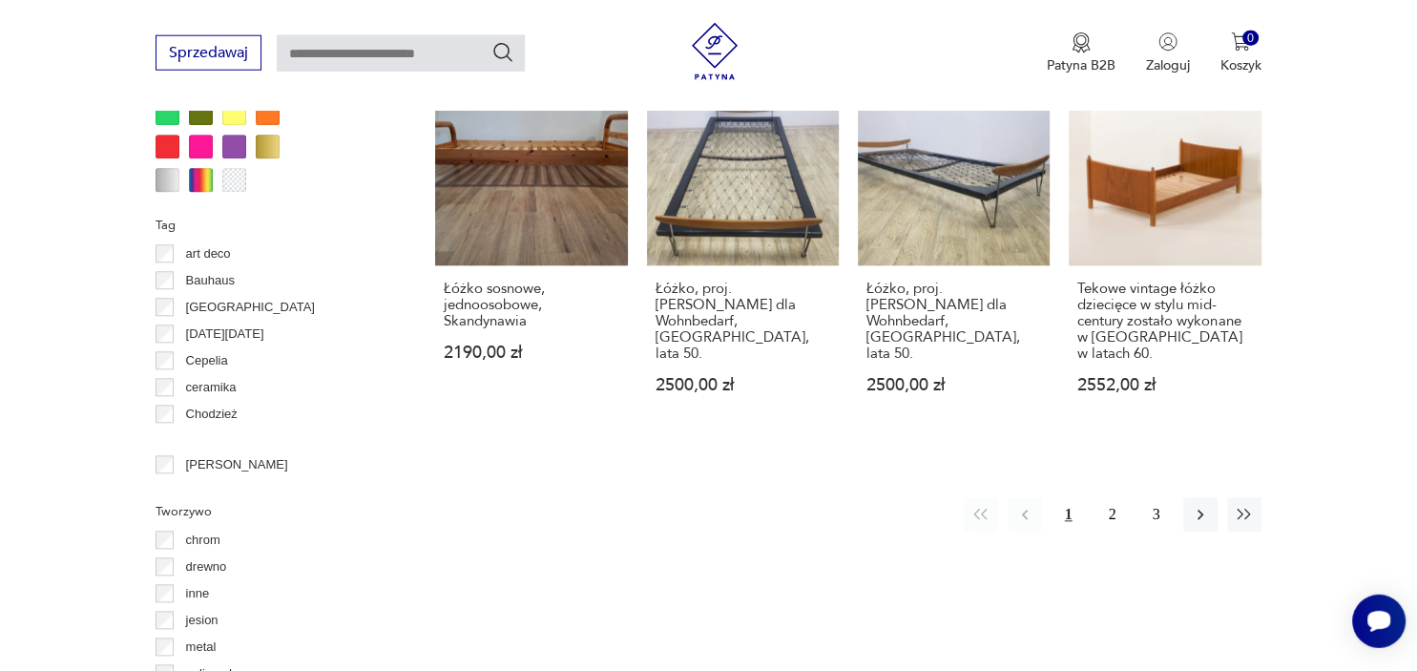
scroll to position [2017, 0]
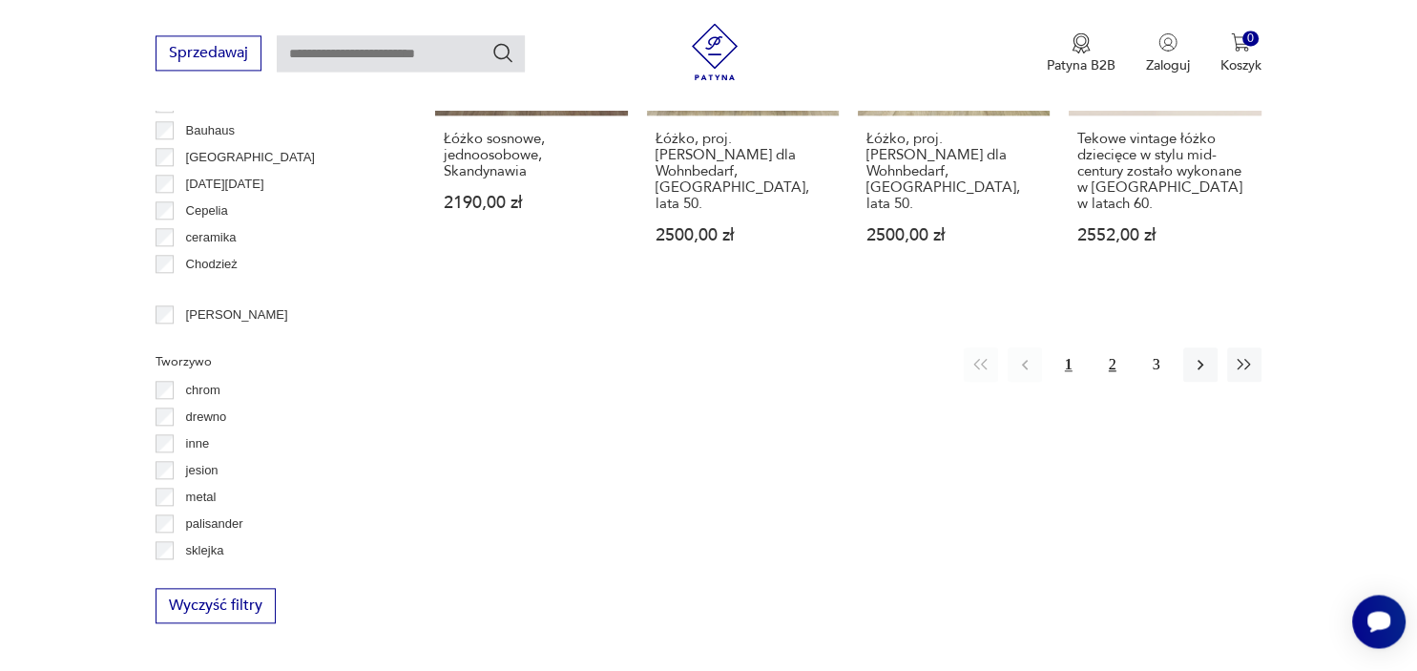
click at [1115, 347] on button "2" at bounding box center [1112, 364] width 34 height 34
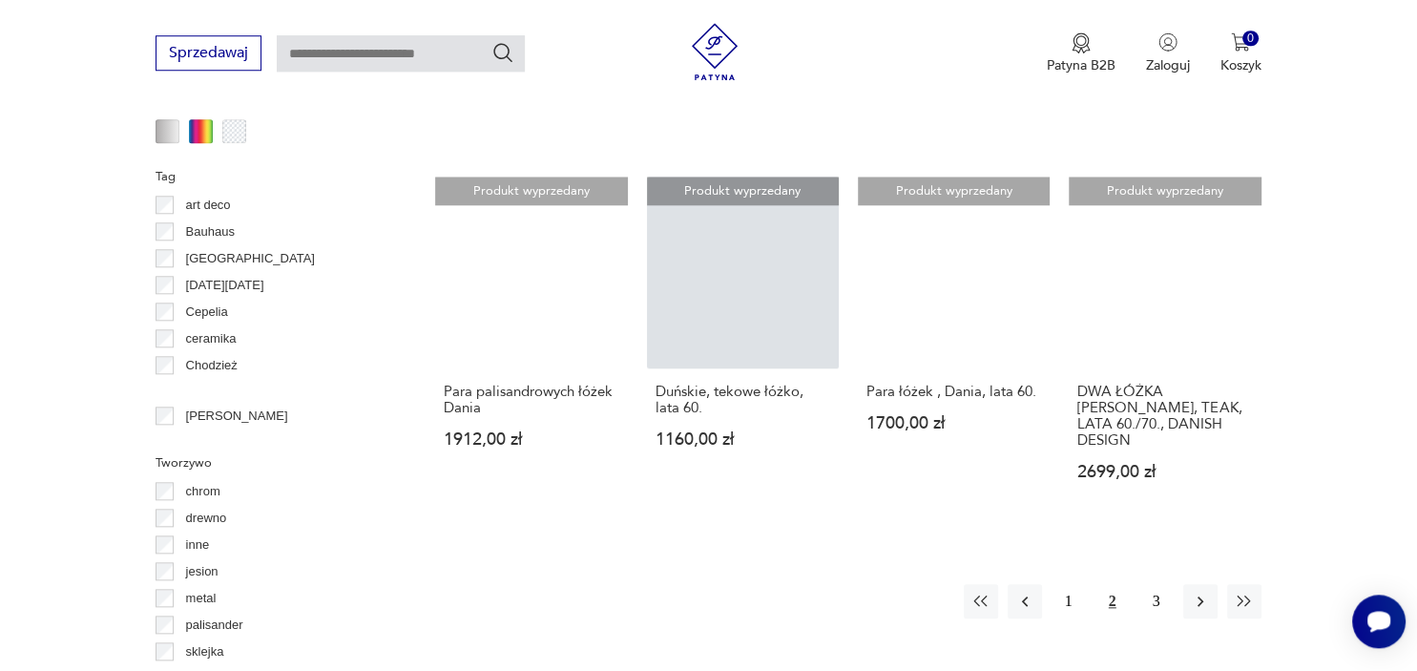
scroll to position [2017, 0]
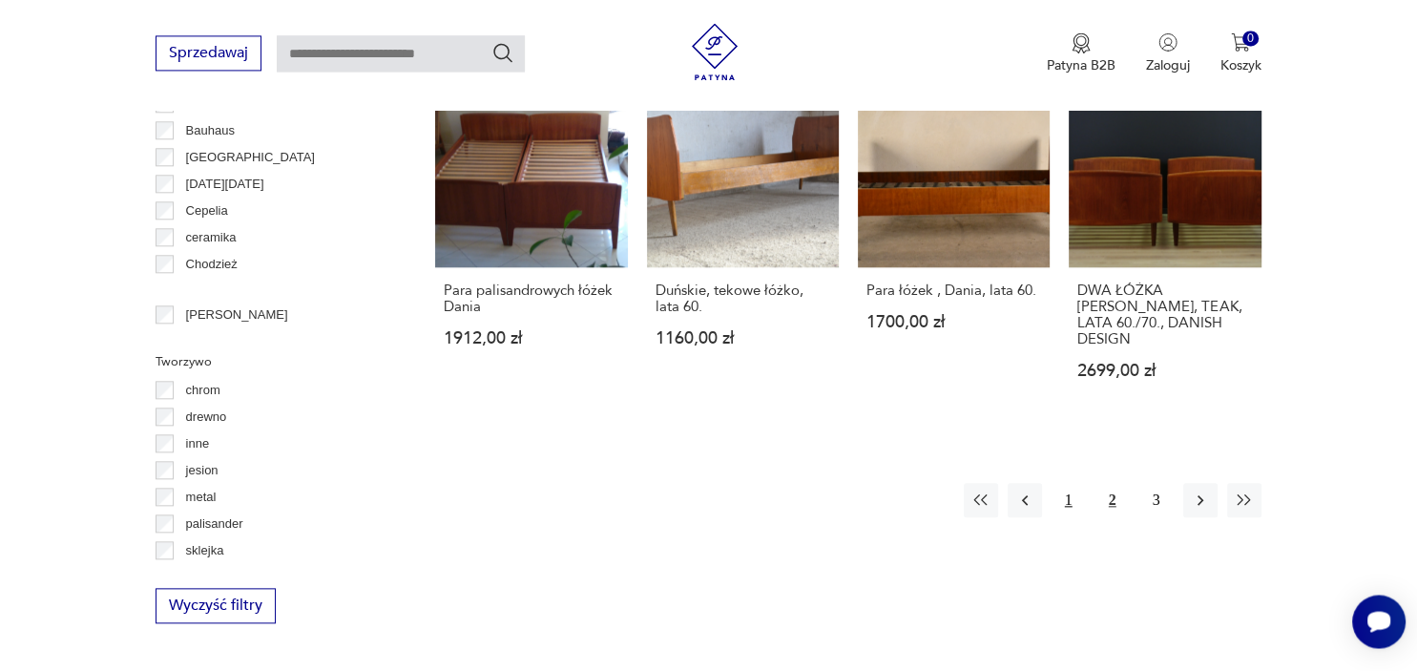
click at [1067, 483] on button "1" at bounding box center [1069, 500] width 34 height 34
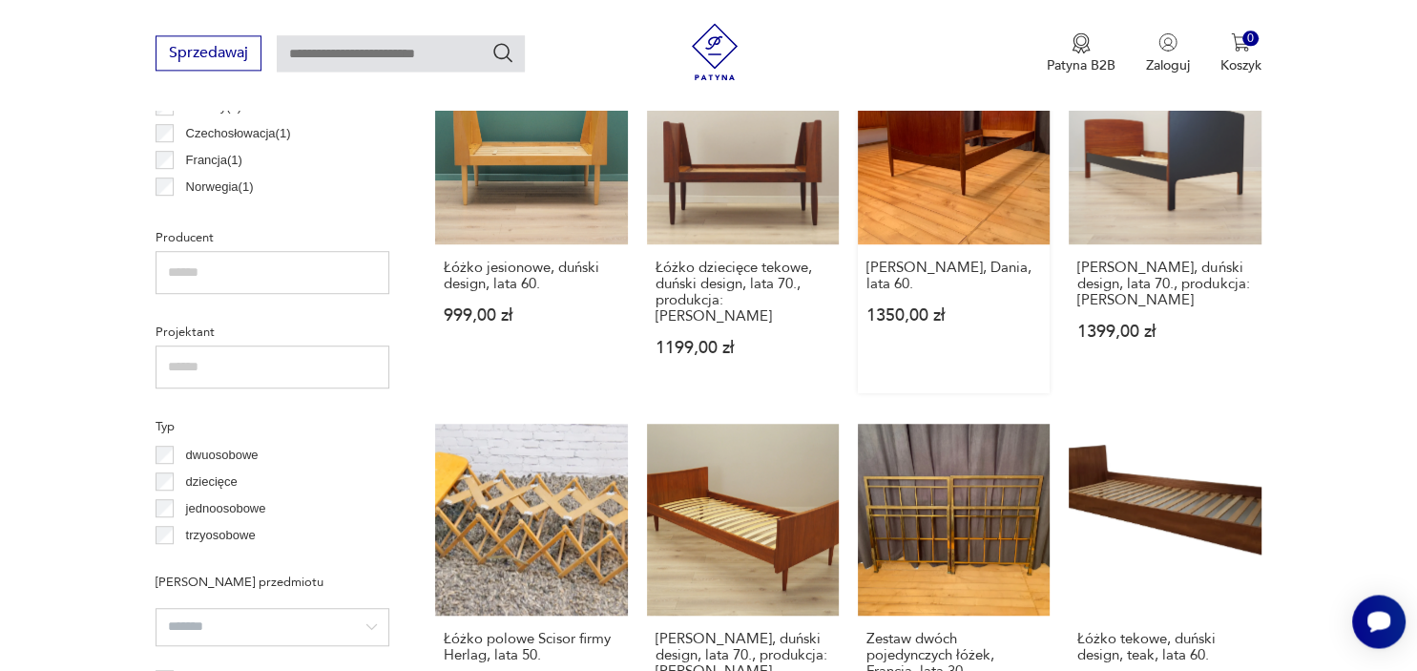
scroll to position [1169, 0]
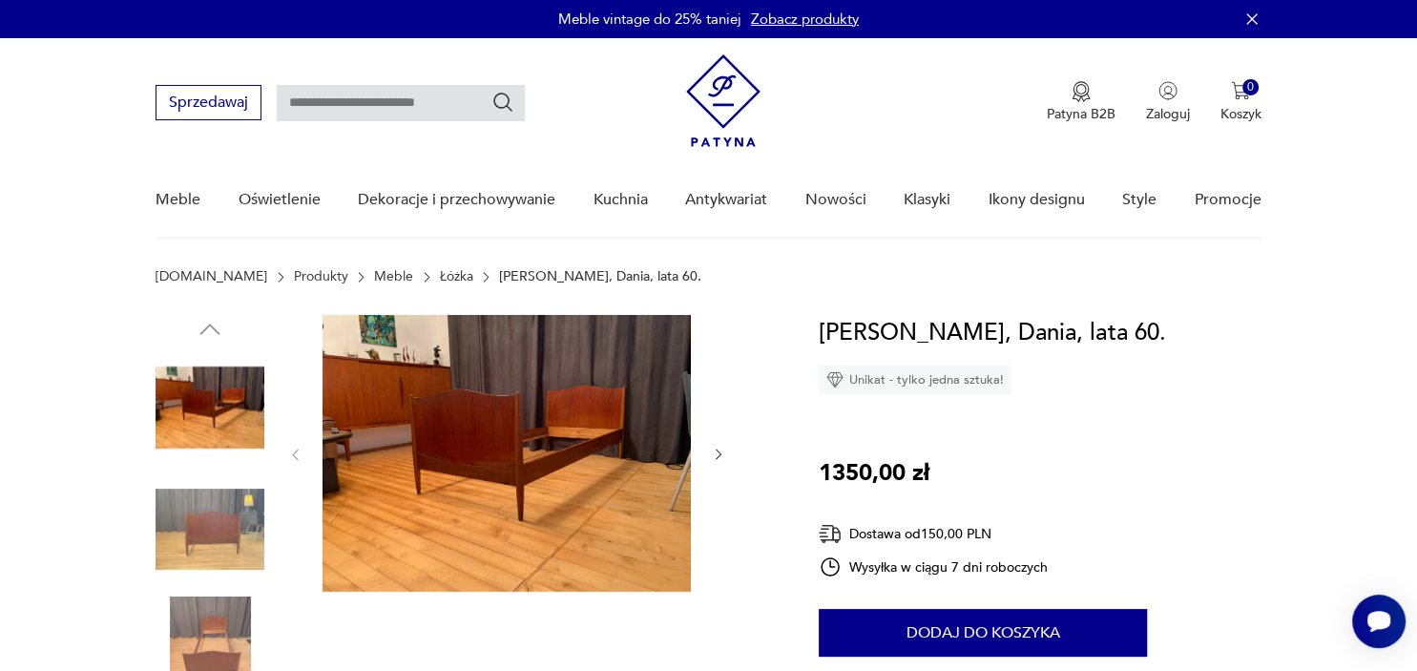
click at [487, 438] on img at bounding box center [507, 453] width 368 height 277
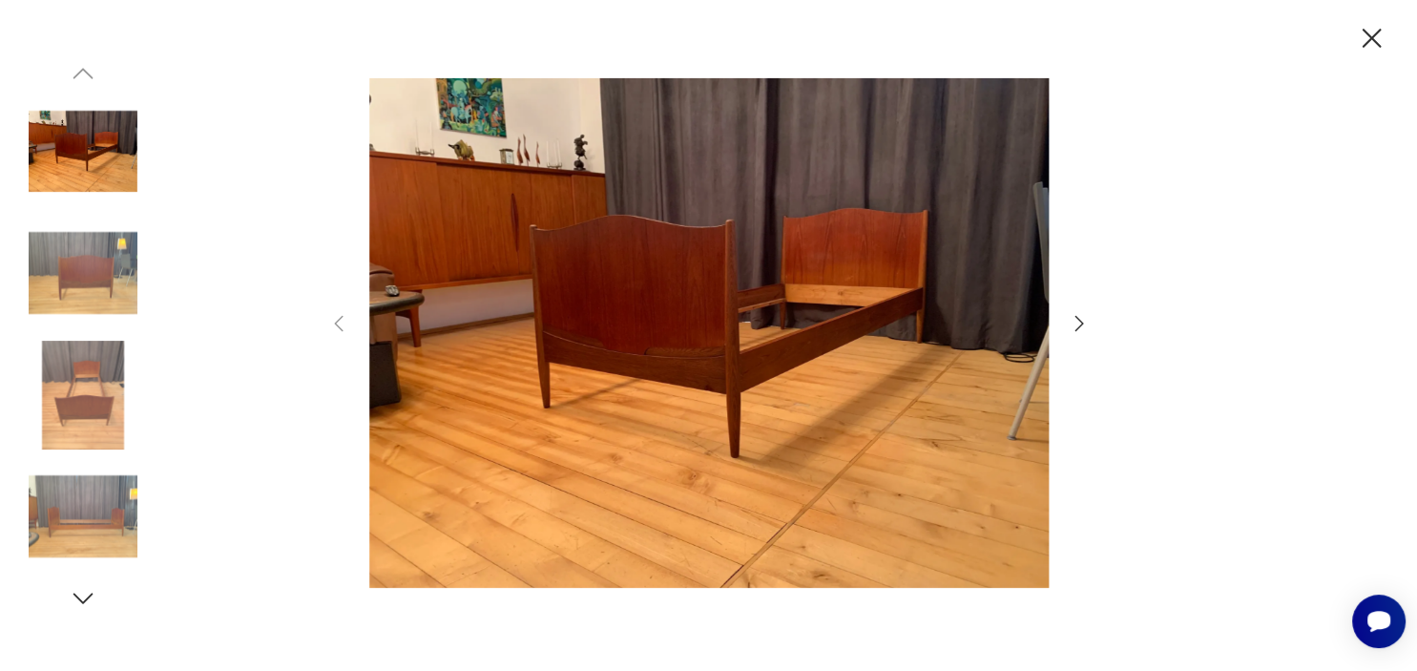
click at [1071, 327] on icon "button" at bounding box center [1079, 323] width 23 height 23
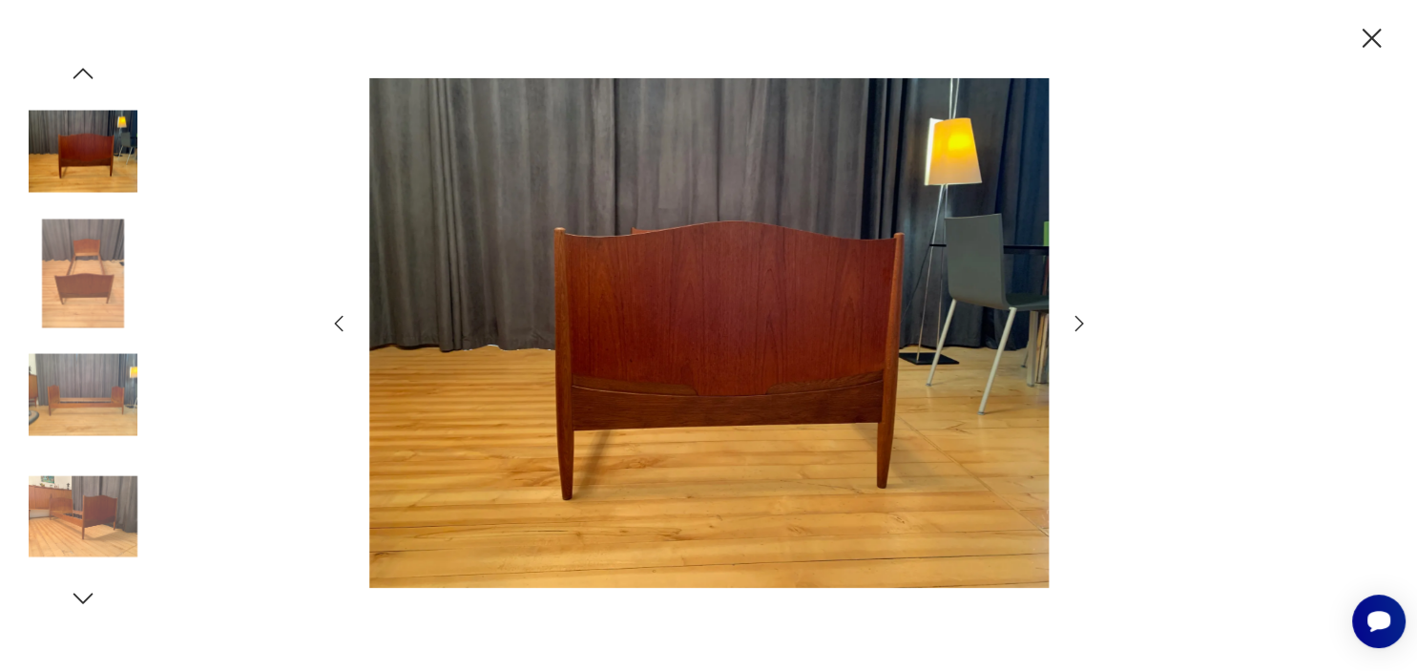
click at [1071, 327] on icon "button" at bounding box center [1079, 323] width 23 height 23
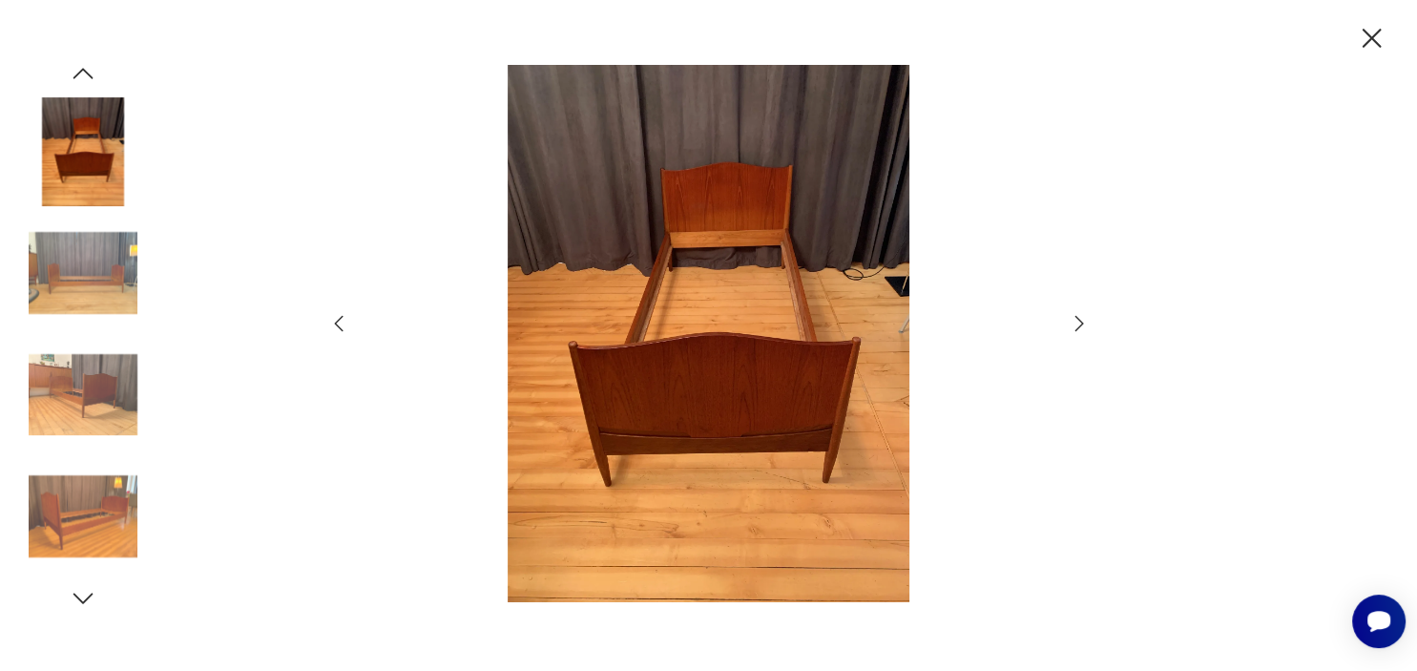
click at [1071, 327] on icon "button" at bounding box center [1079, 323] width 23 height 23
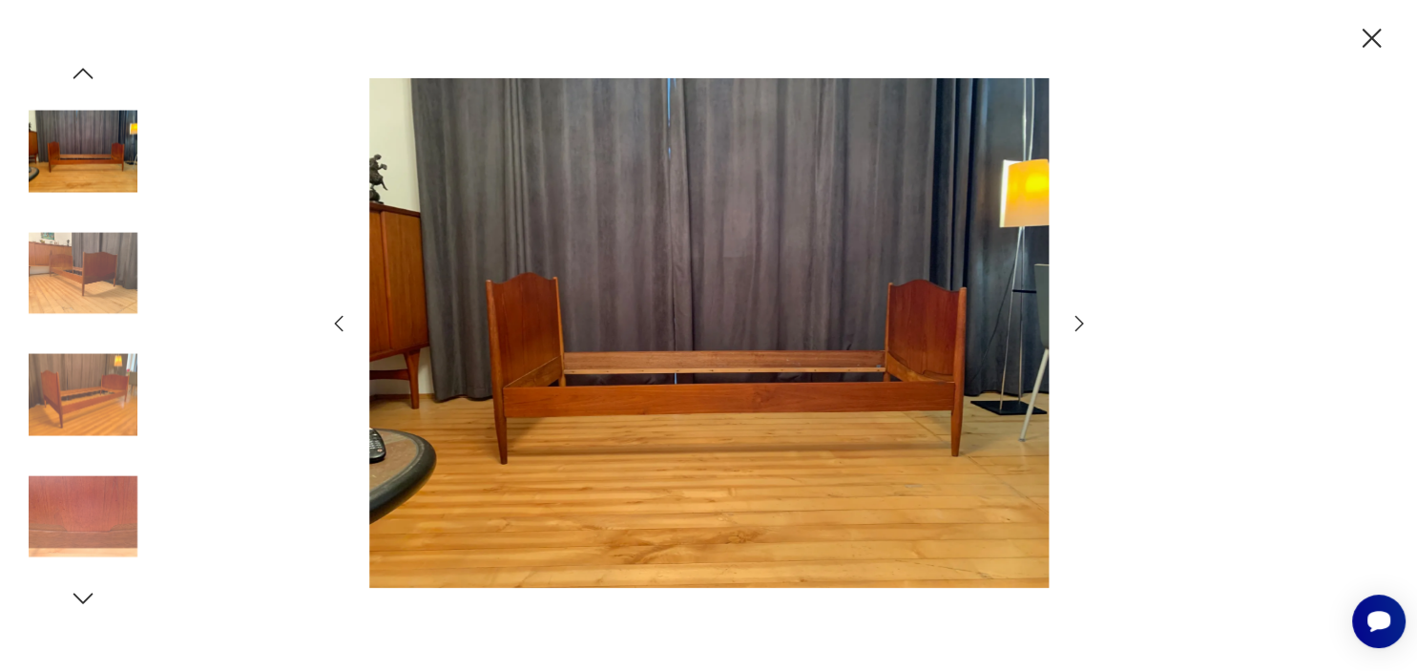
click at [1071, 327] on icon "button" at bounding box center [1079, 323] width 23 height 23
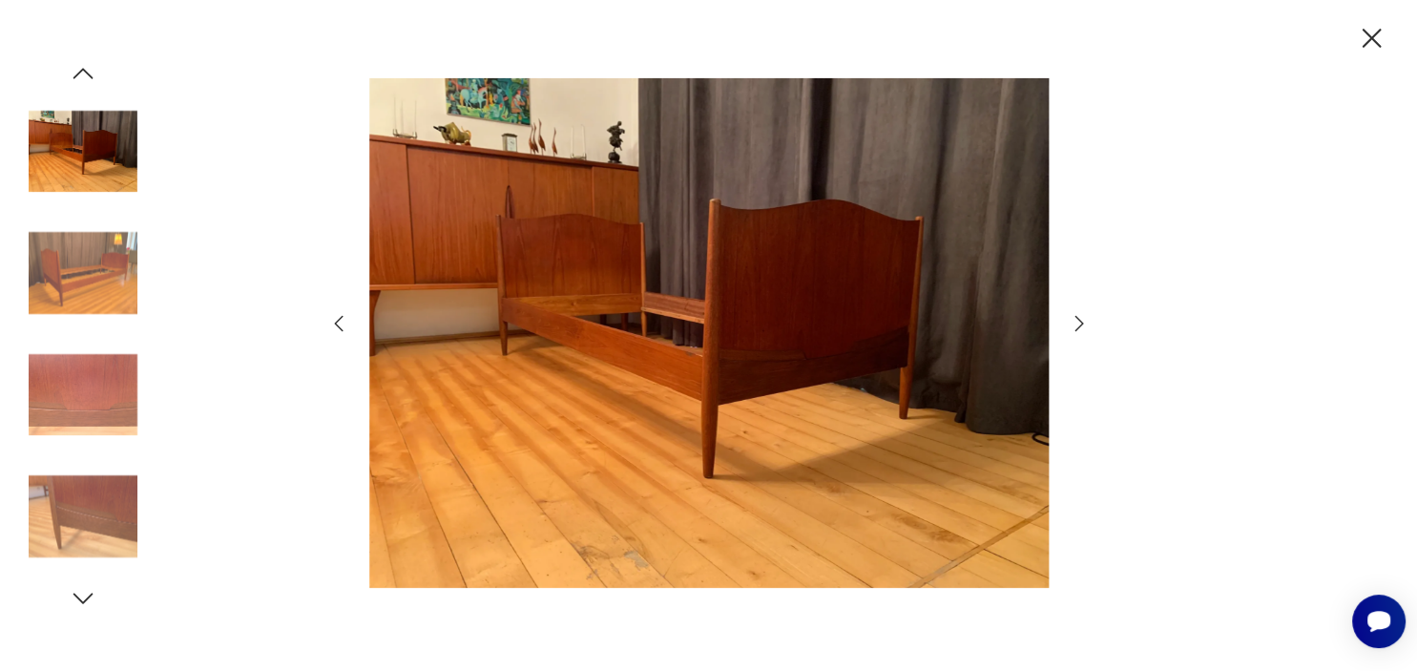
click at [1372, 39] on icon "button" at bounding box center [1372, 38] width 19 height 19
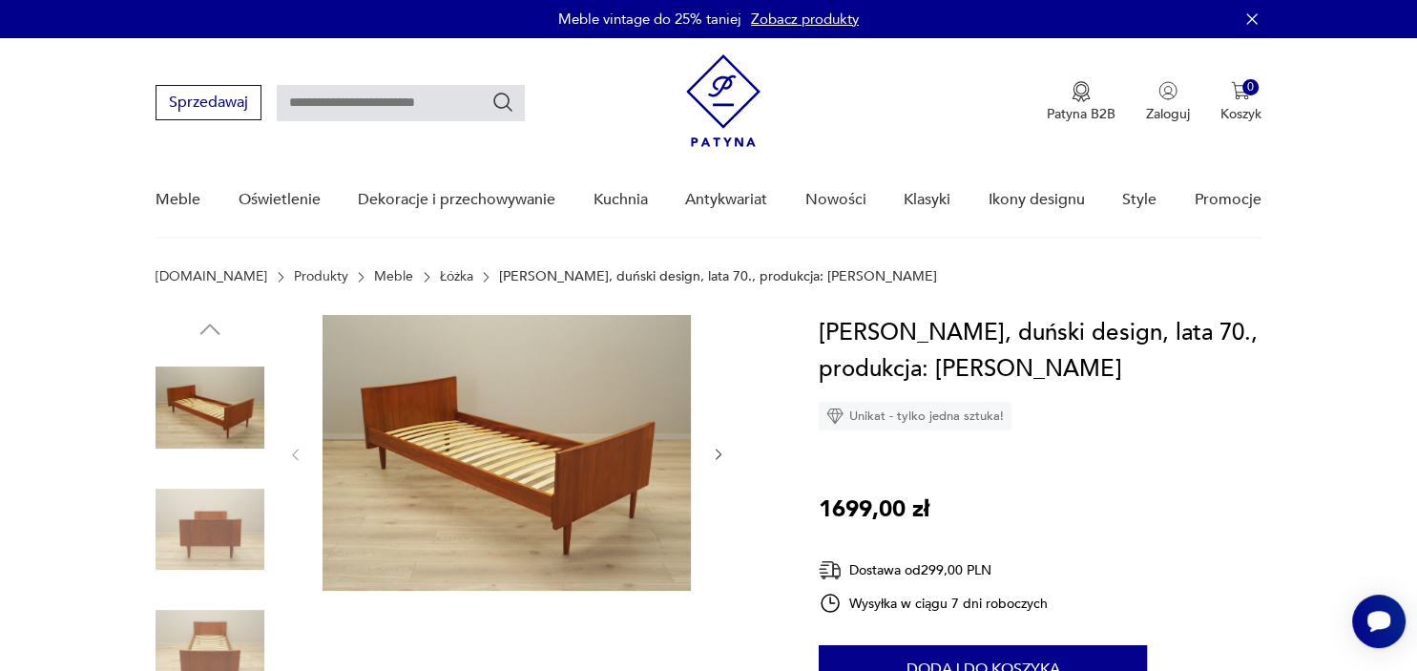
click at [613, 414] on img at bounding box center [507, 453] width 368 height 276
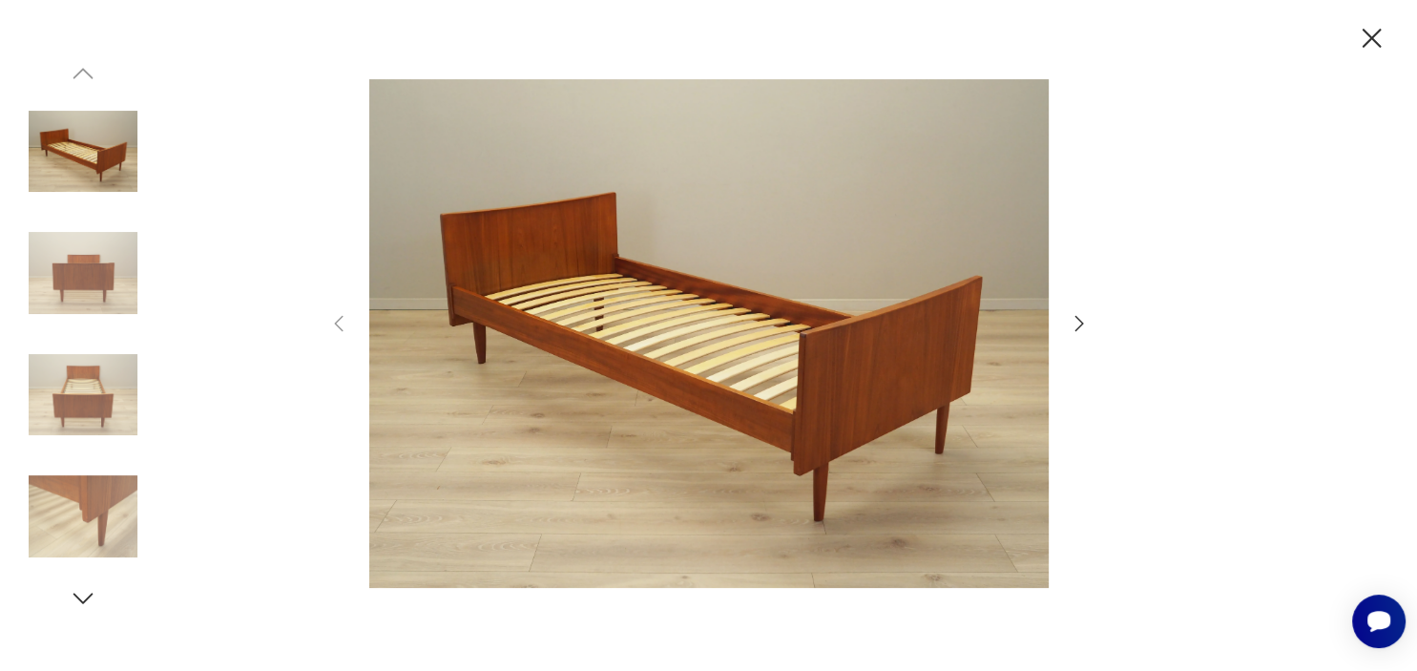
click at [1074, 323] on icon "button" at bounding box center [1079, 323] width 23 height 23
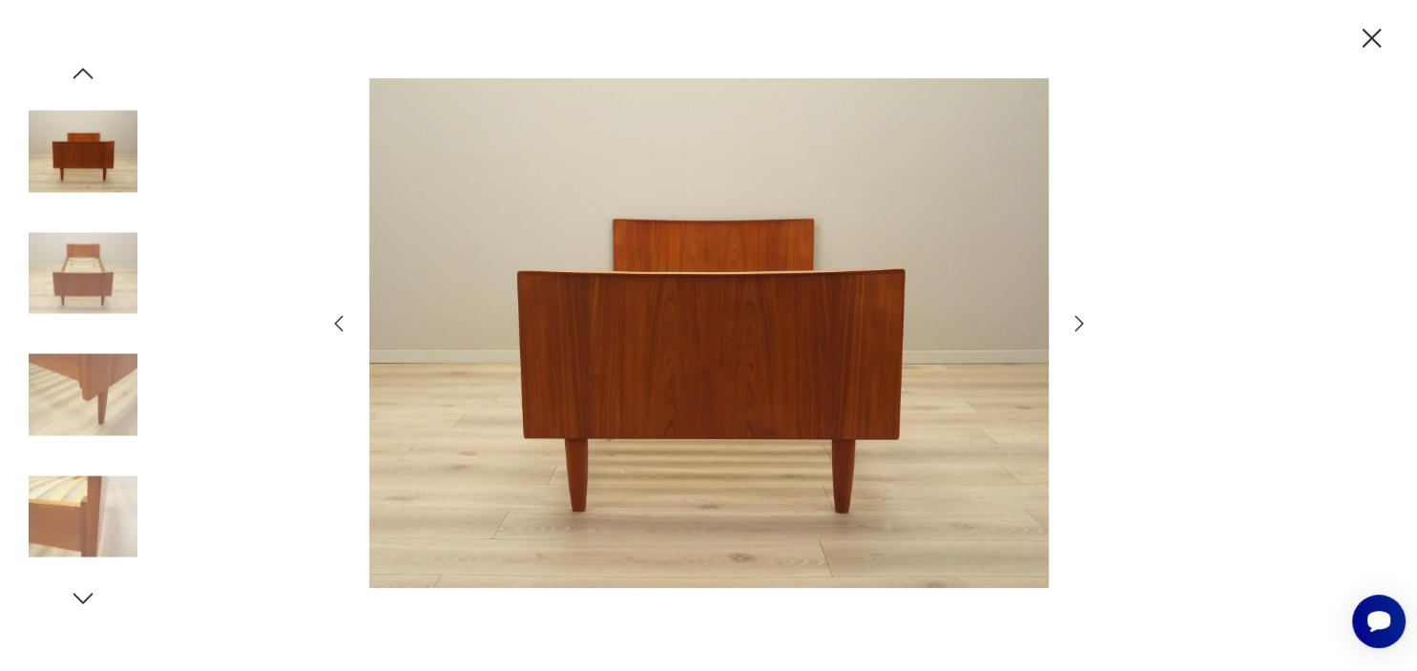
click at [1074, 323] on icon "button" at bounding box center [1079, 323] width 23 height 23
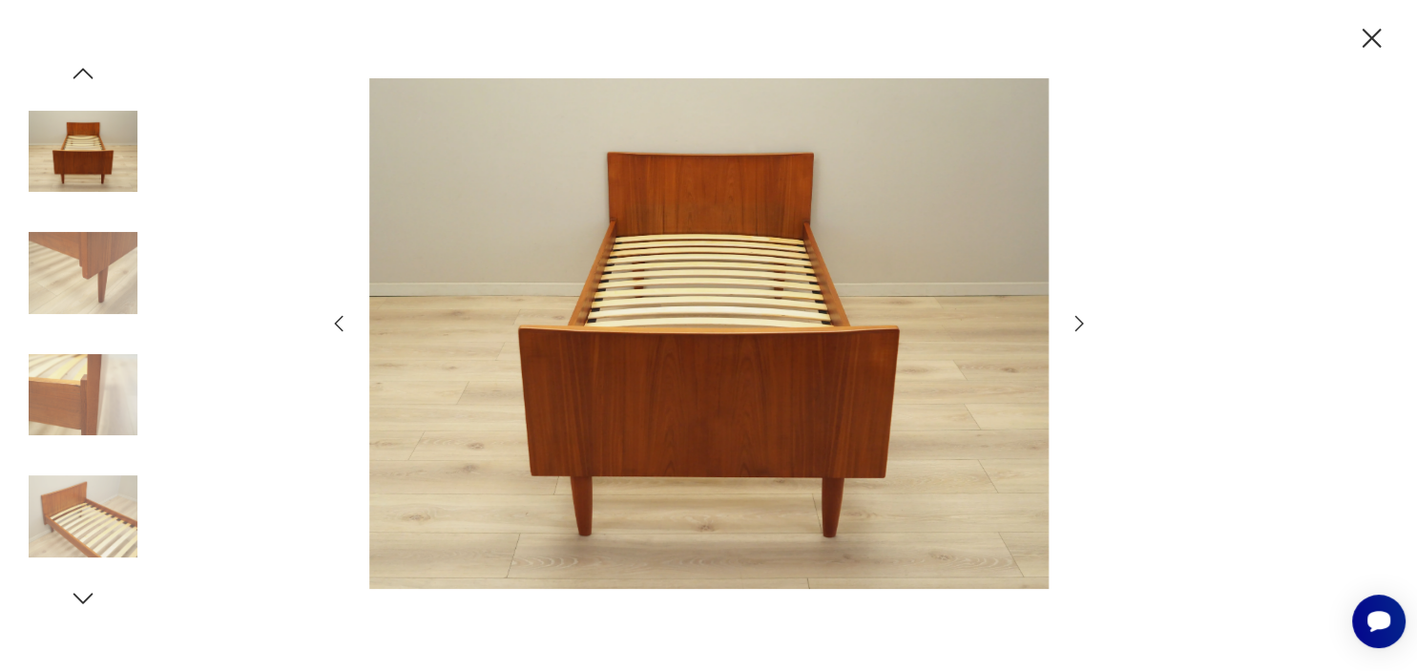
click at [1074, 323] on icon "button" at bounding box center [1079, 323] width 23 height 23
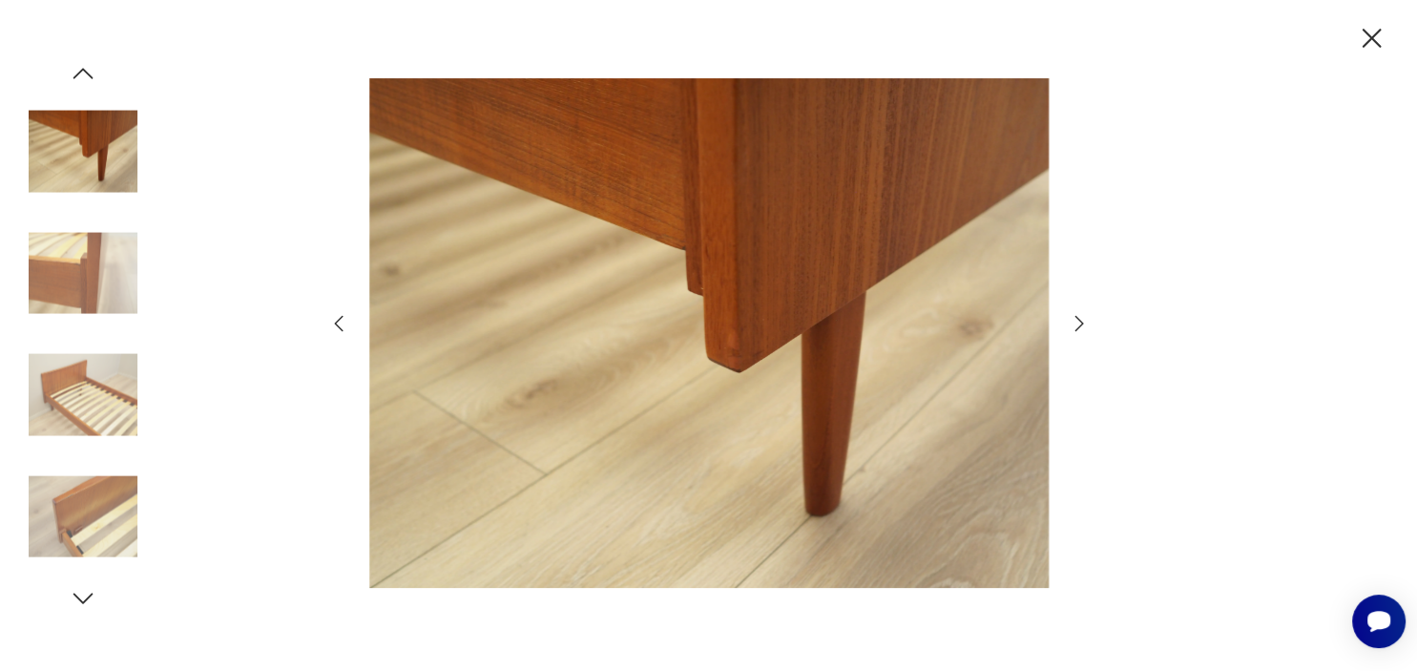
click at [1074, 323] on icon "button" at bounding box center [1079, 323] width 23 height 23
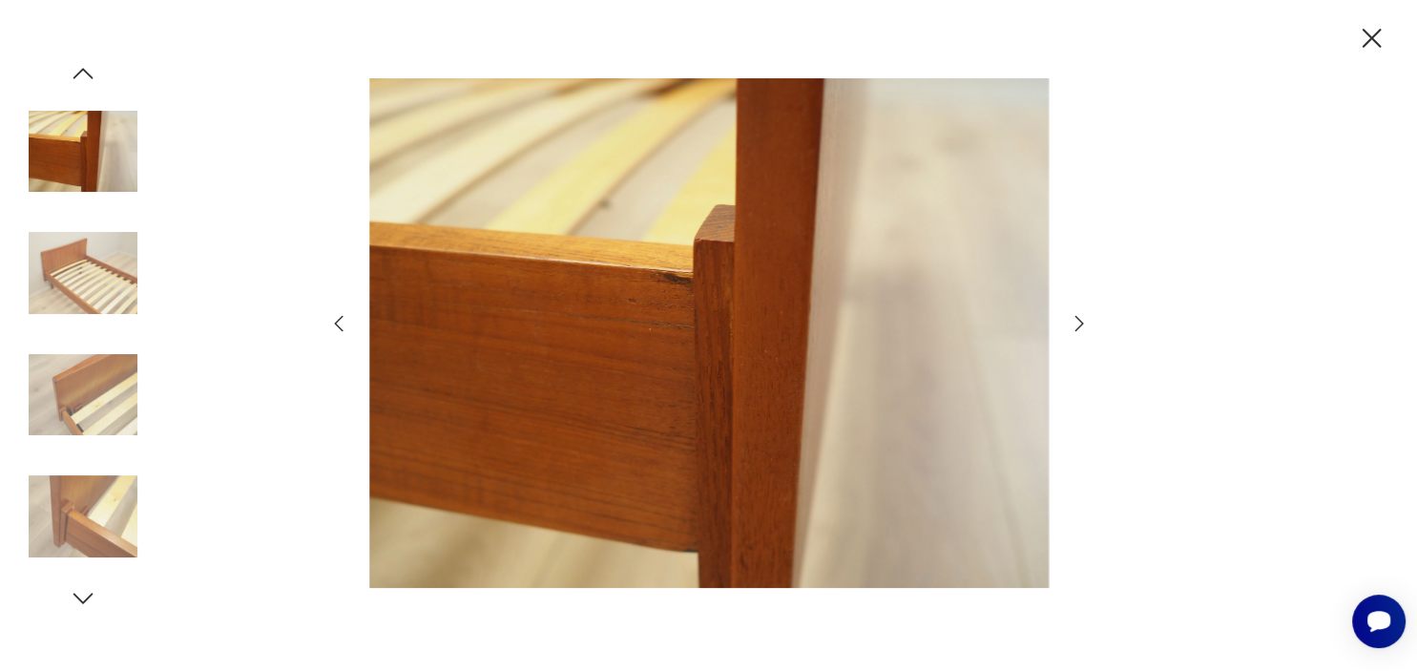
click at [1074, 322] on icon "button" at bounding box center [1079, 323] width 23 height 23
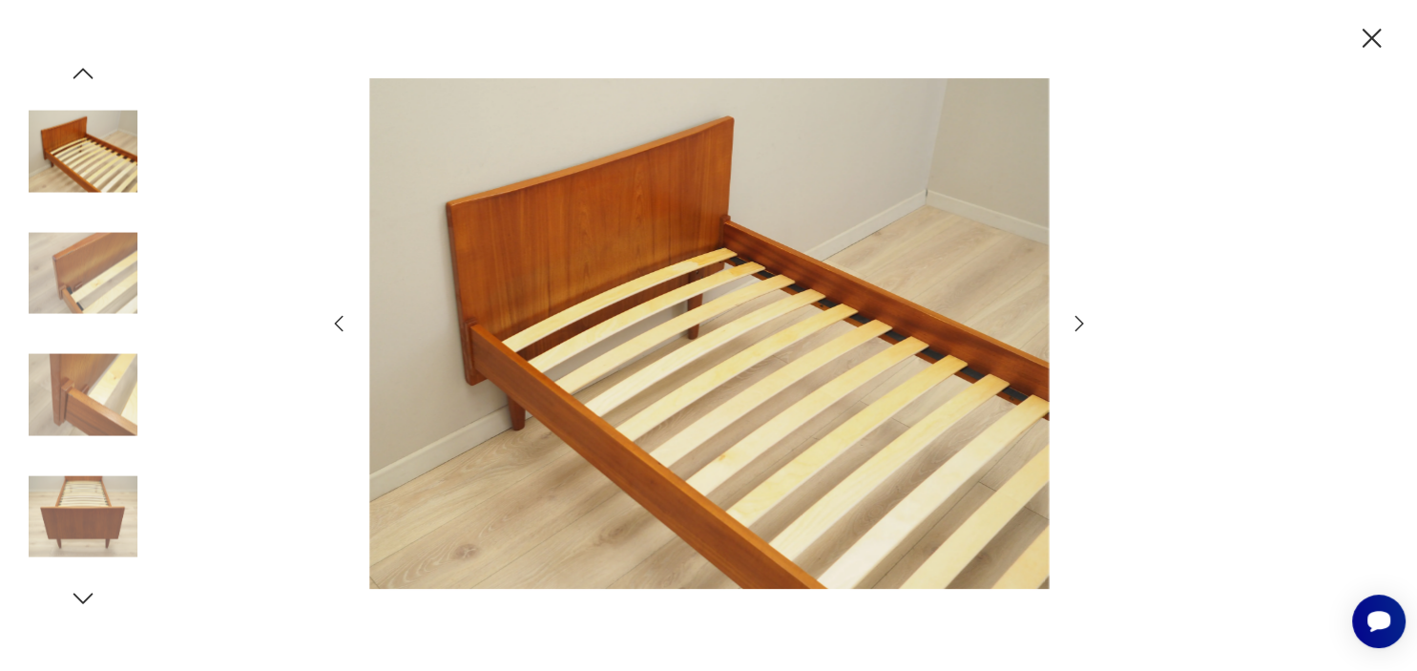
click at [1074, 322] on icon "button" at bounding box center [1079, 323] width 23 height 23
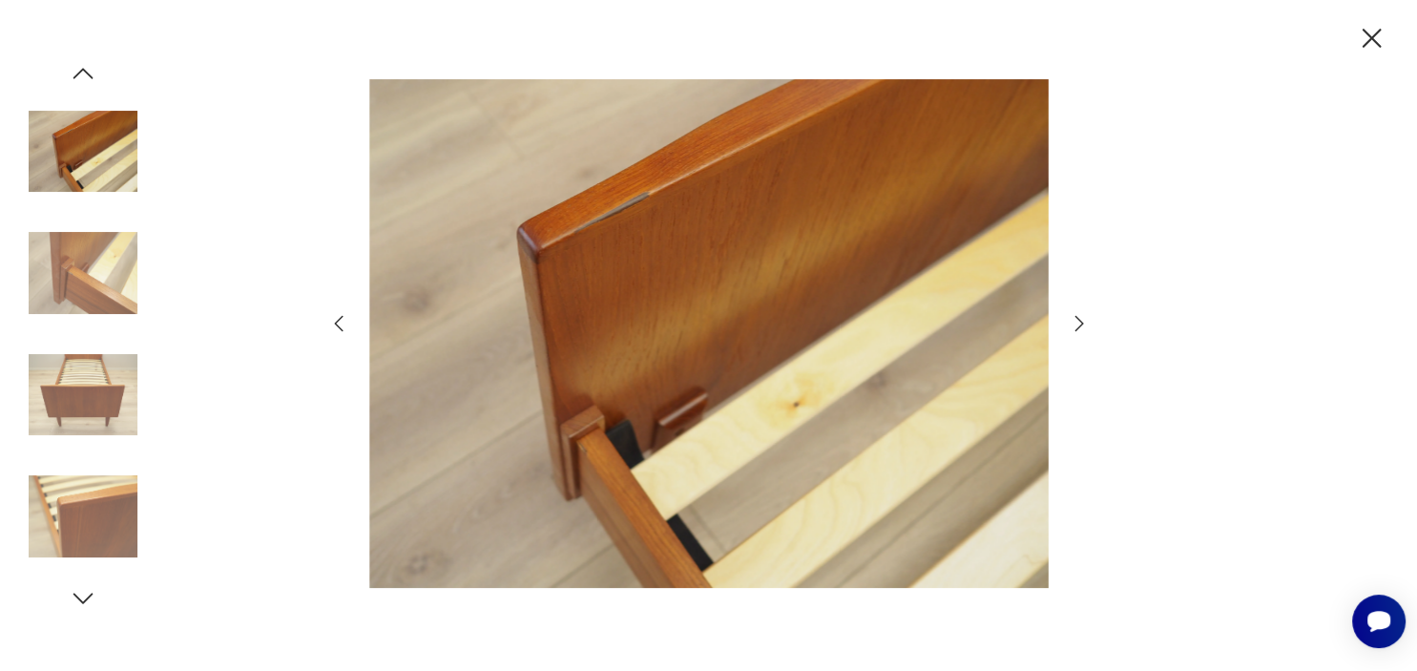
click at [1074, 322] on icon "button" at bounding box center [1079, 323] width 23 height 23
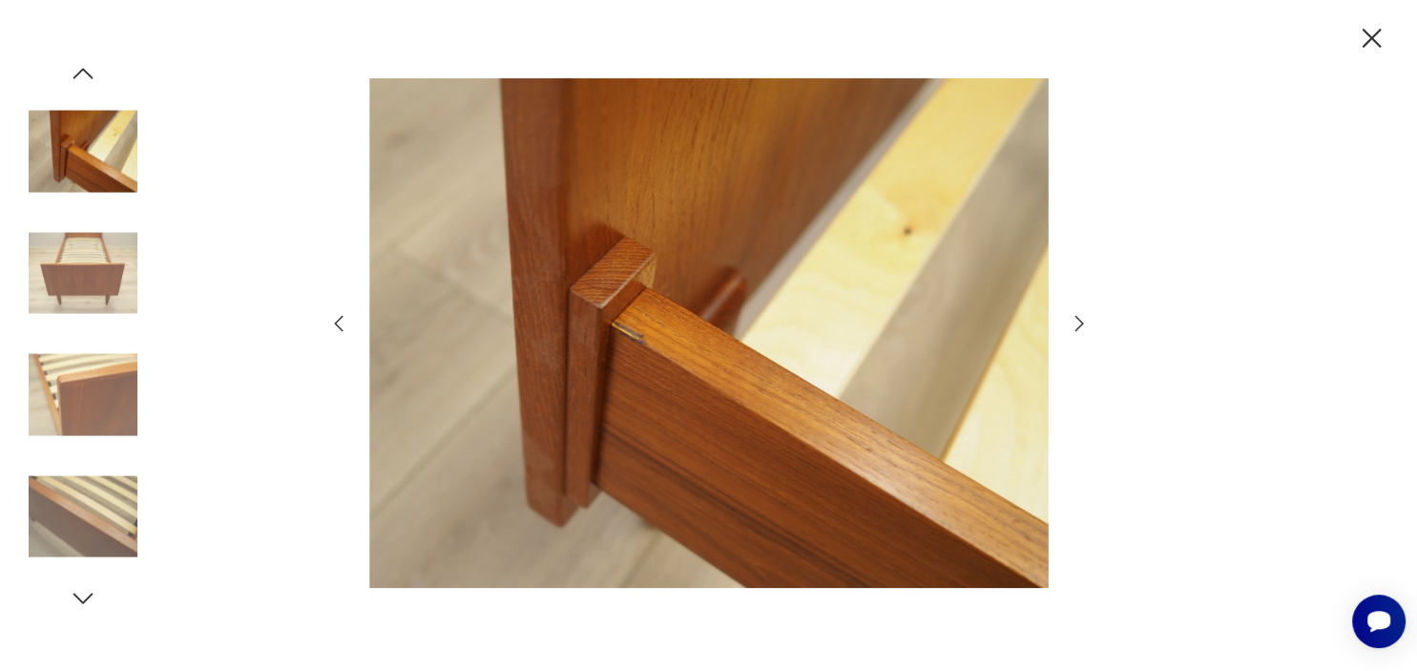
click at [1074, 322] on icon "button" at bounding box center [1079, 323] width 23 height 23
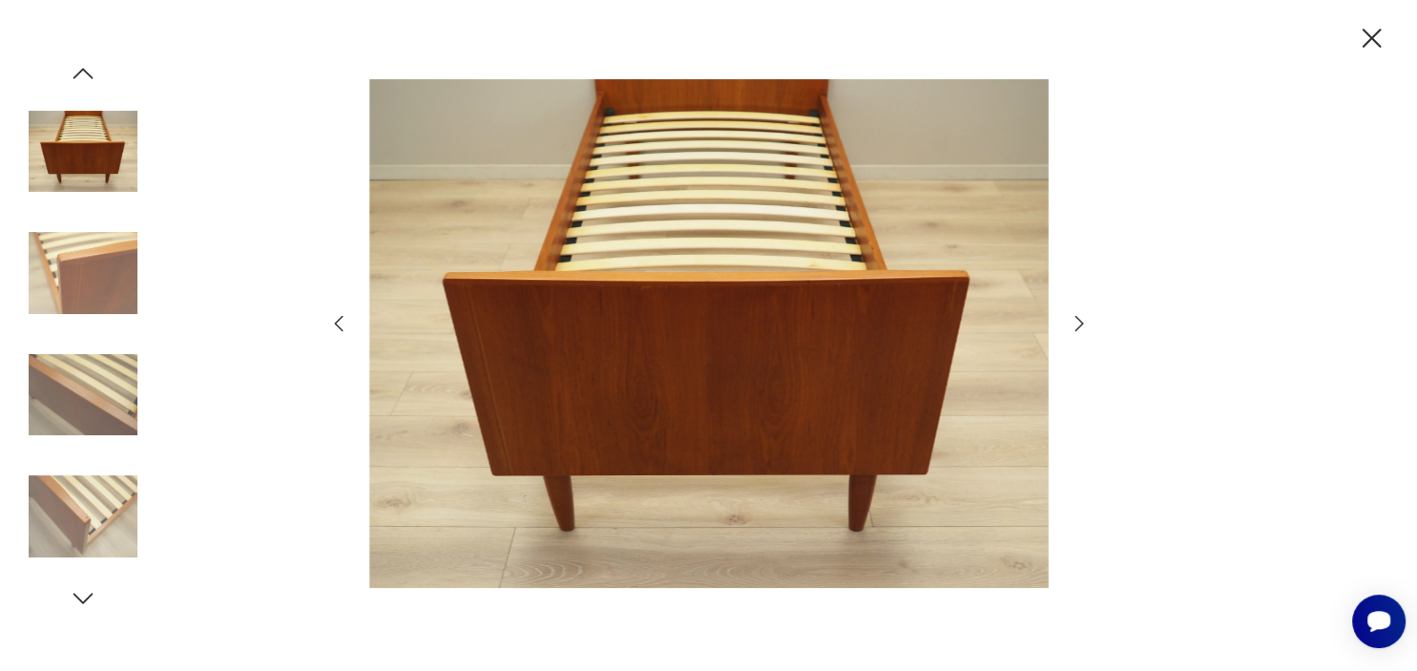
click at [1074, 322] on icon "button" at bounding box center [1079, 323] width 23 height 23
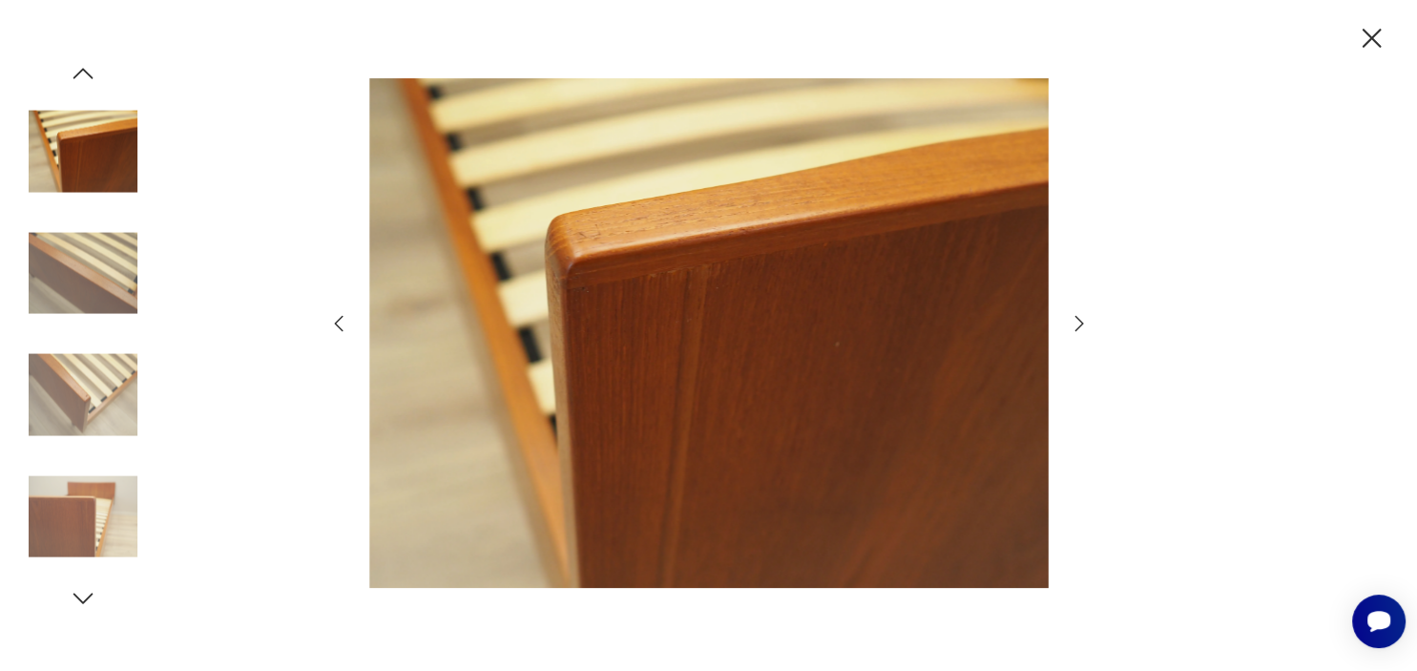
click at [1074, 322] on icon "button" at bounding box center [1079, 323] width 23 height 23
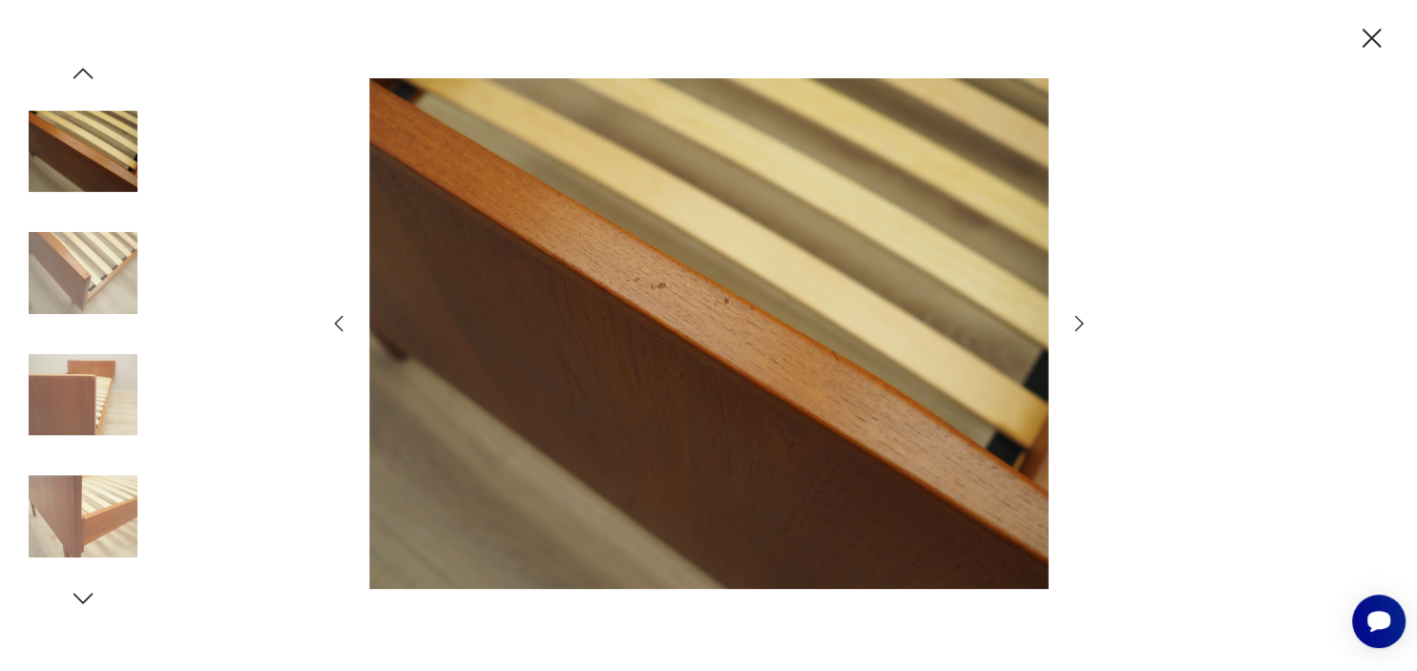
click at [1373, 39] on icon "button" at bounding box center [1372, 38] width 19 height 19
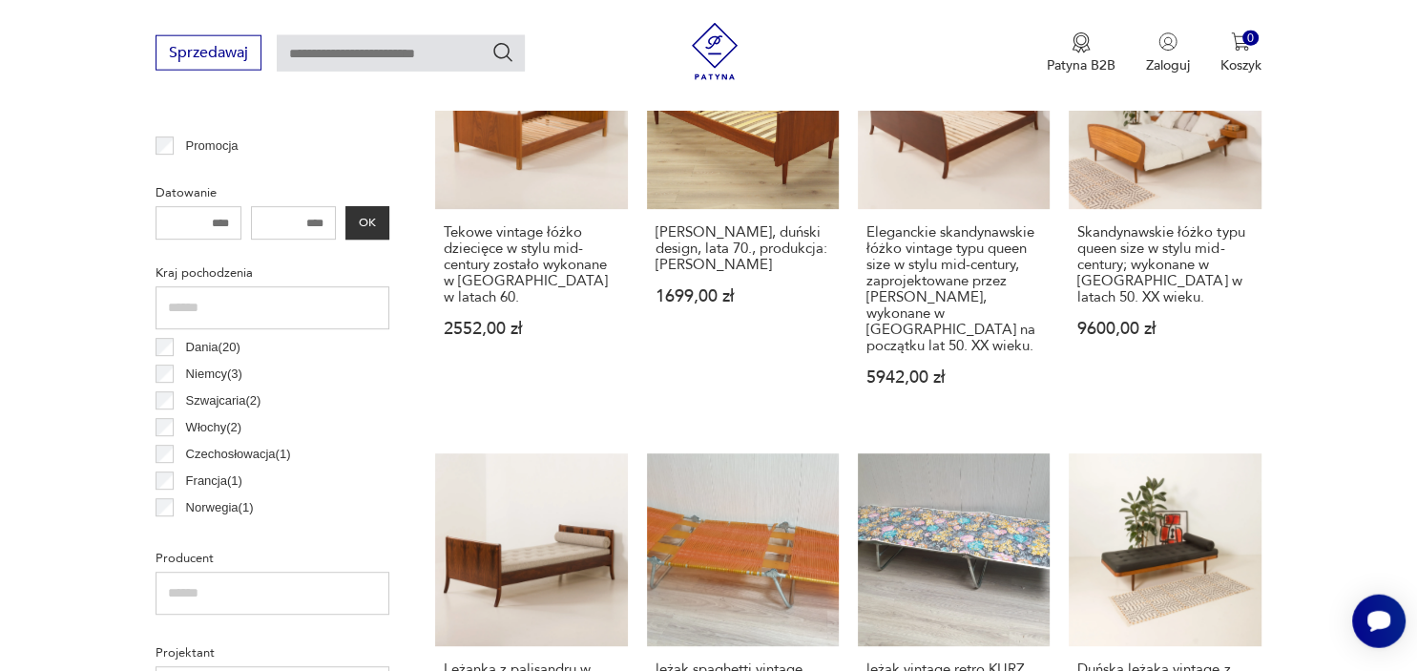
scroll to position [934, 0]
